Goal: Browse casually

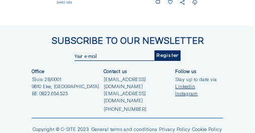
scroll to position [641, 0]
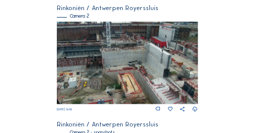
scroll to position [91, 0]
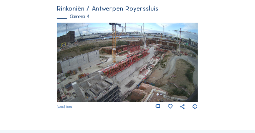
scroll to position [514, 0]
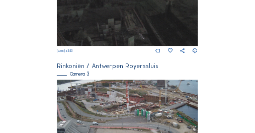
scroll to position [393, 0]
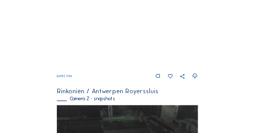
scroll to position [215, 0]
